Goal: Task Accomplishment & Management: Manage account settings

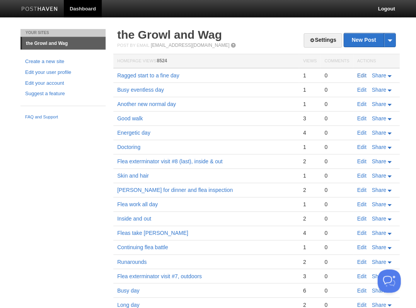
click at [360, 73] on link "Edit" at bounding box center [361, 75] width 9 height 6
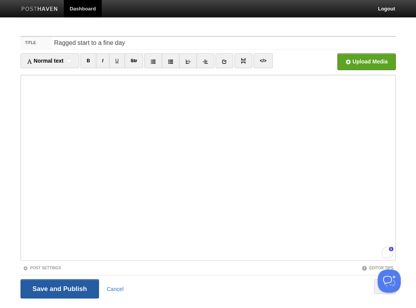
click at [81, 290] on input "Save and Publish" at bounding box center [60, 288] width 79 height 19
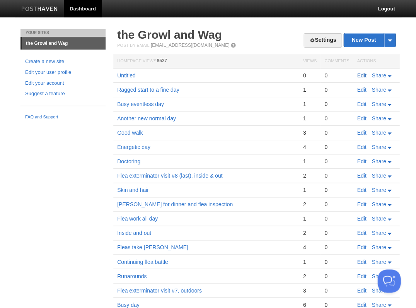
click at [363, 73] on link "Edit" at bounding box center [361, 75] width 9 height 6
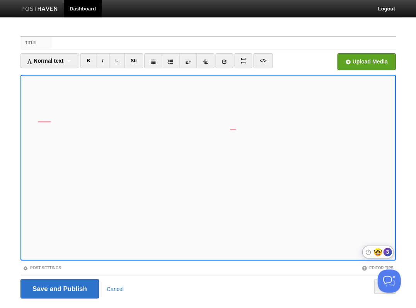
click at [388, 254] on div "3" at bounding box center [388, 252] width 9 height 9
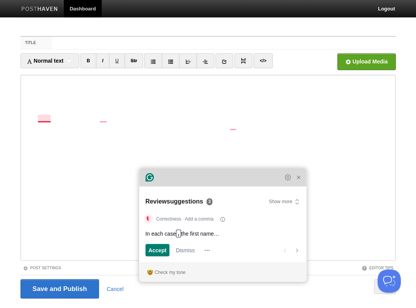
drag, startPoint x: 153, startPoint y: 63, endPoint x: 228, endPoint y: 181, distance: 139.6
click at [228, 181] on div "Grammarly Assistant Review suggestions 3 Show more Correctness · Add a comma In…" at bounding box center [222, 224] width 167 height 113
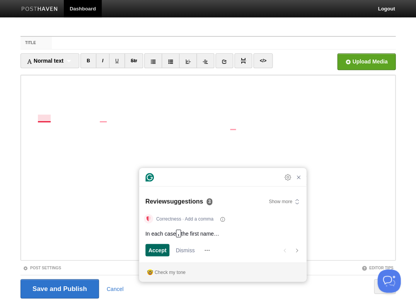
click at [159, 250] on span "Accept" at bounding box center [158, 250] width 18 height 8
click at [183, 249] on span "Dismiss" at bounding box center [185, 250] width 19 height 8
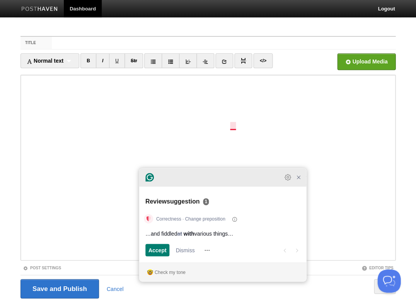
click at [300, 186] on div at bounding box center [222, 177] width 167 height 19
click at [298, 182] on icon "Close Grammarly Assistant" at bounding box center [298, 177] width 9 height 9
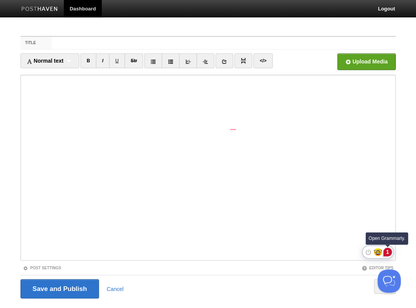
click at [389, 251] on div "1" at bounding box center [388, 252] width 9 height 9
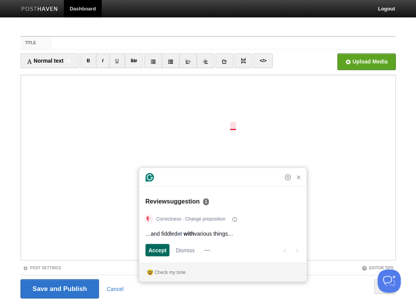
click at [151, 248] on span "Accept" at bounding box center [158, 250] width 18 height 8
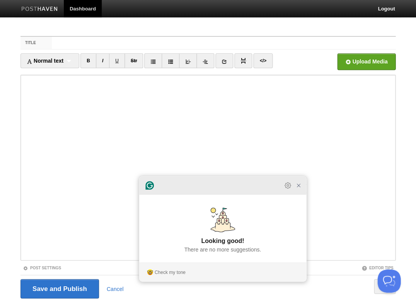
click at [299, 187] on icon "Close Grammarly Assistant" at bounding box center [299, 185] width 6 height 6
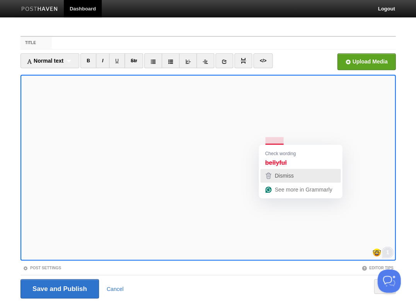
click at [288, 176] on span "Dismiss" at bounding box center [284, 176] width 19 height 6
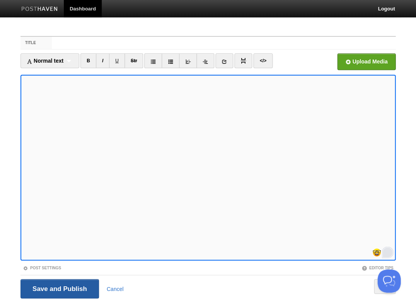
click at [59, 288] on input "Save and Publish" at bounding box center [60, 288] width 79 height 19
